Goal: Find specific page/section: Find specific page/section

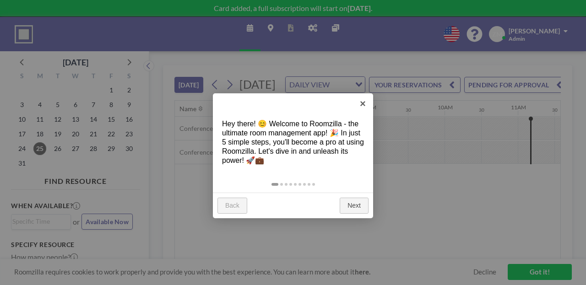
scroll to position [0, 625]
click at [361, 102] on link "×" at bounding box center [363, 103] width 21 height 21
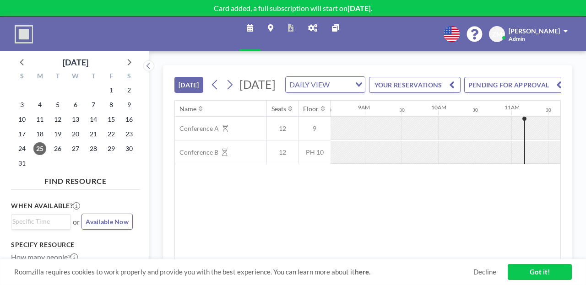
click at [313, 28] on link "Admin panel" at bounding box center [313, 34] width 24 height 34
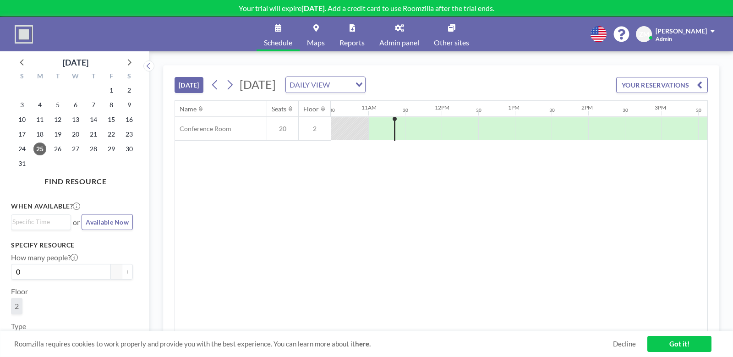
scroll to position [0, 770]
click at [394, 29] on link "Admin panel" at bounding box center [399, 34] width 55 height 34
